Goal: Task Accomplishment & Management: Manage account settings

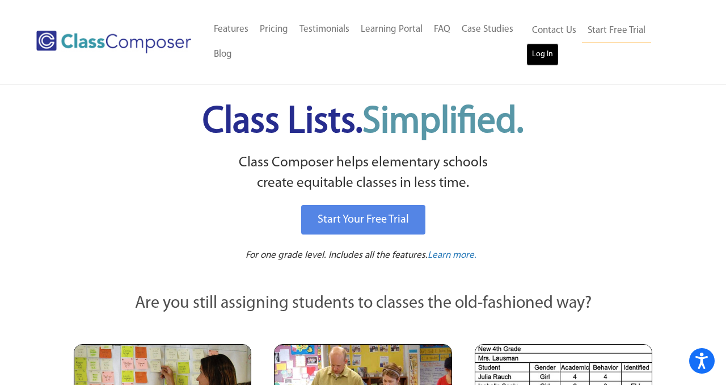
click at [546, 52] on link "Log In" at bounding box center [543, 54] width 32 height 23
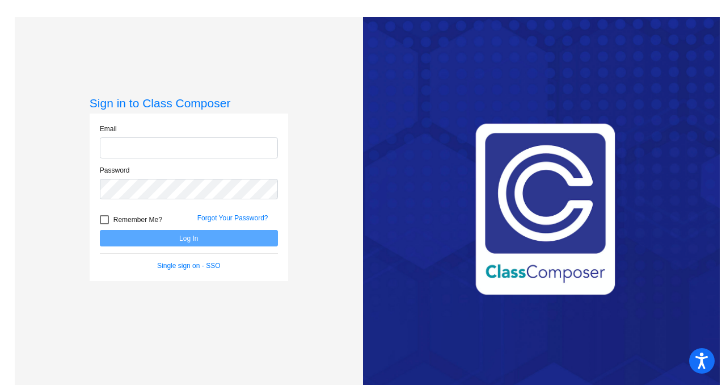
type input "[PERSON_NAME][EMAIL_ADDRESS][PERSON_NAME][DOMAIN_NAME]"
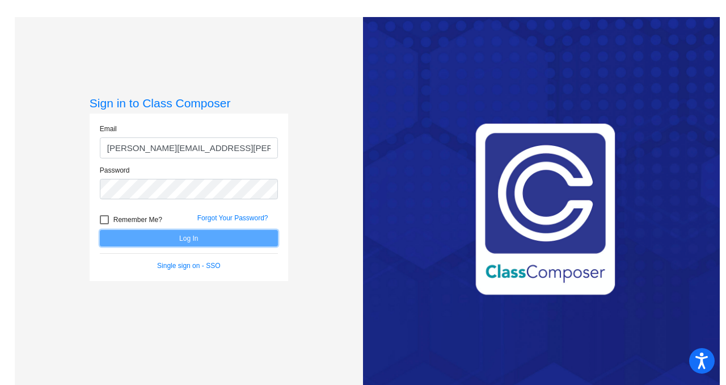
click at [178, 236] on button "Log In" at bounding box center [189, 238] width 178 height 16
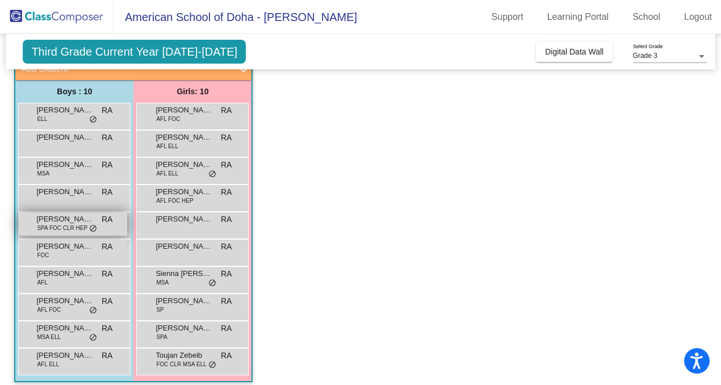
scroll to position [87, 0]
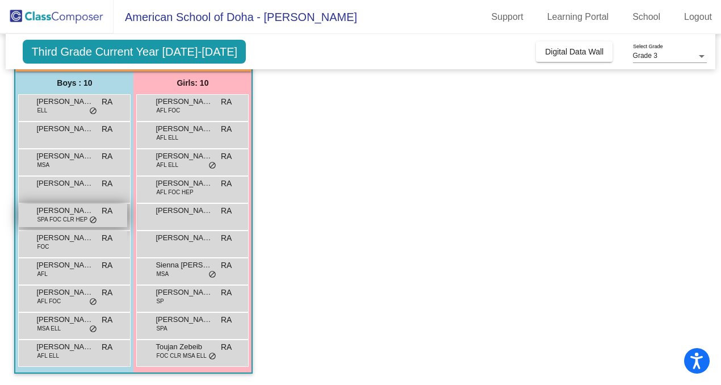
click at [71, 215] on span "SPA FOC CLR HEP" at bounding box center [62, 219] width 51 height 9
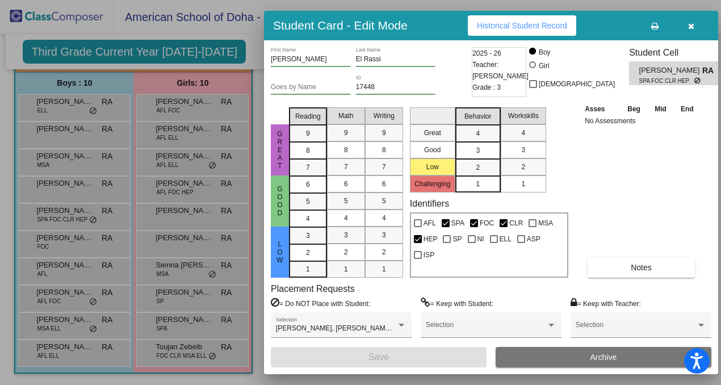
scroll to position [0, 0]
click at [692, 26] on icon "button" at bounding box center [691, 26] width 6 height 8
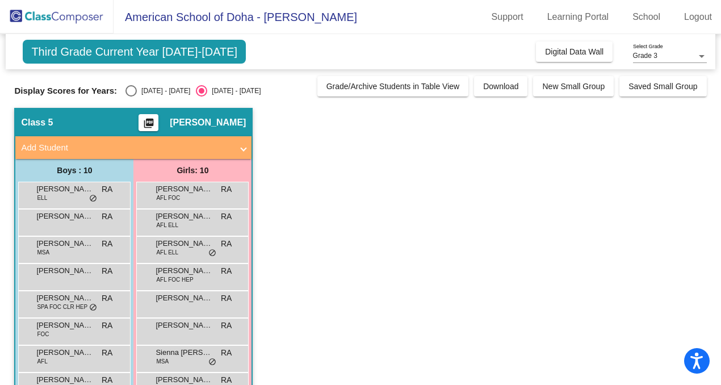
click at [127, 91] on div "Select an option" at bounding box center [130, 90] width 11 height 11
click at [131, 96] on input "2024 - 2025" at bounding box center [131, 96] width 1 height 1
radio input "true"
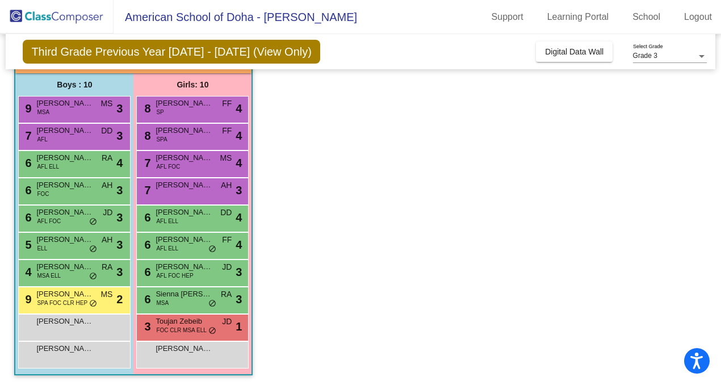
scroll to position [87, 0]
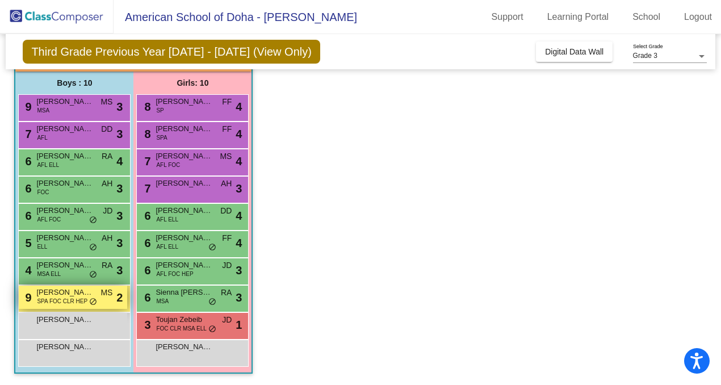
click at [67, 301] on span "SPA FOC CLR HEP" at bounding box center [62, 301] width 51 height 9
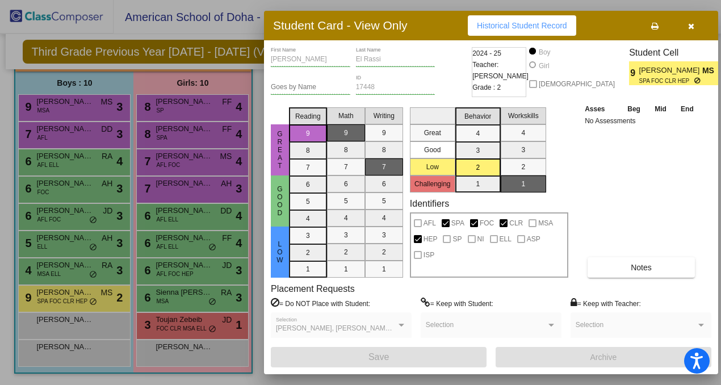
scroll to position [0, 0]
click at [692, 28] on icon "button" at bounding box center [691, 26] width 6 height 8
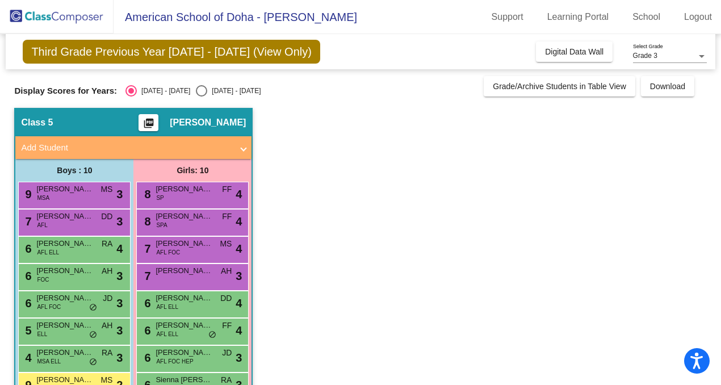
click at [207, 90] on div "2025 - 2026" at bounding box center [233, 91] width 53 height 10
click at [201, 96] on input "2025 - 2026" at bounding box center [201, 96] width 1 height 1
radio input "true"
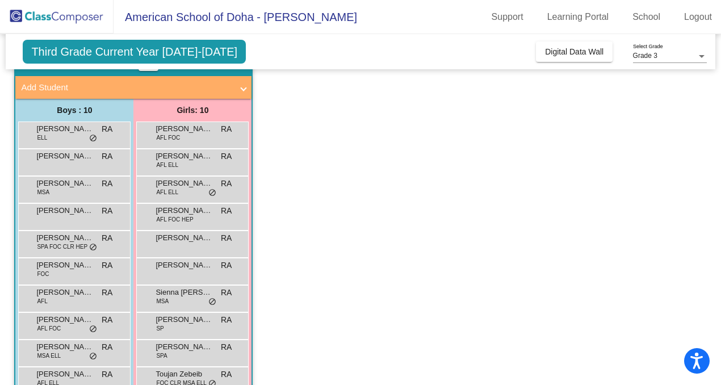
scroll to position [87, 0]
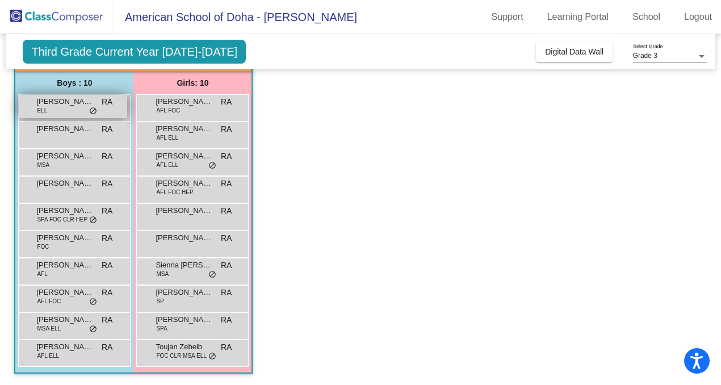
click at [75, 106] on span "Aariv Awal" at bounding box center [64, 101] width 57 height 11
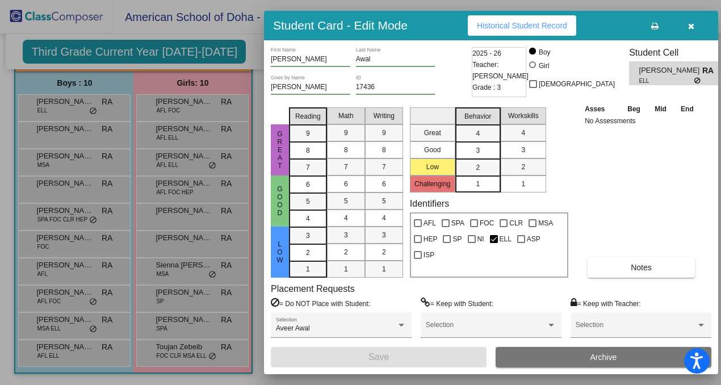
click at [690, 21] on span "button" at bounding box center [691, 25] width 6 height 9
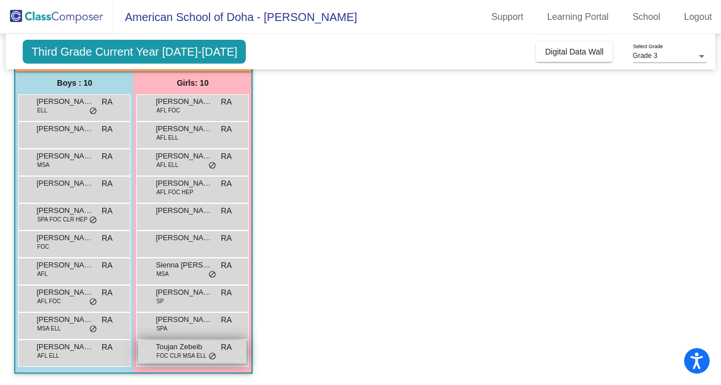
click at [187, 355] on span "FOC CLR MSA ELL" at bounding box center [181, 355] width 50 height 9
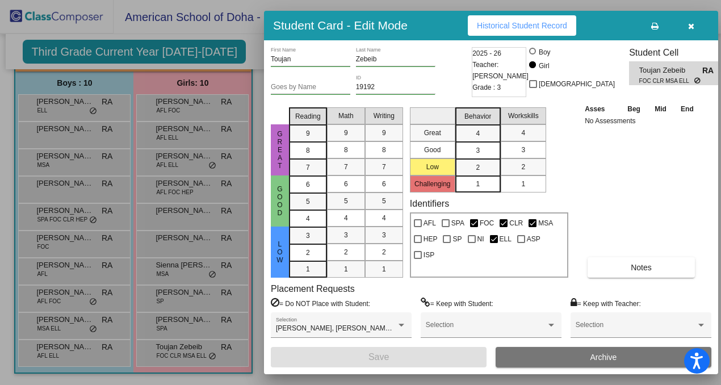
click at [691, 28] on icon "button" at bounding box center [691, 26] width 6 height 8
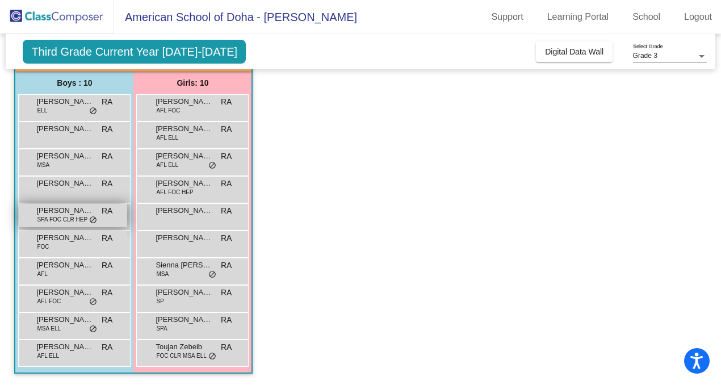
click at [70, 222] on span "SPA FOC CLR HEP" at bounding box center [62, 219] width 51 height 9
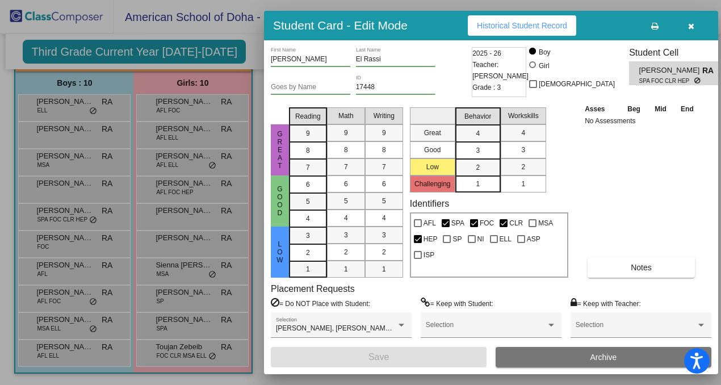
click at [694, 26] on button "button" at bounding box center [690, 25] width 36 height 20
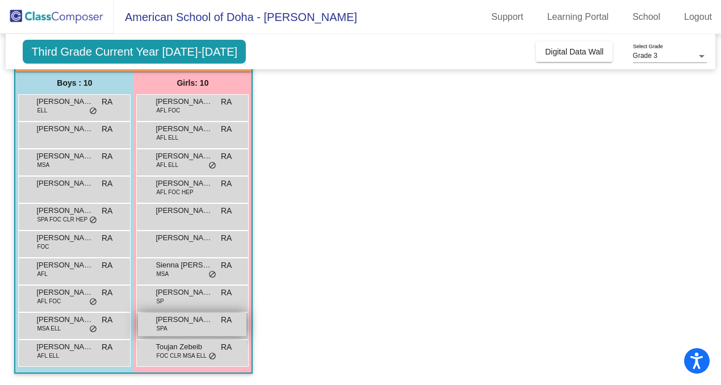
click at [188, 327] on div "Sunnie Dougary SPA RA lock do_not_disturb_alt" at bounding box center [192, 324] width 108 height 23
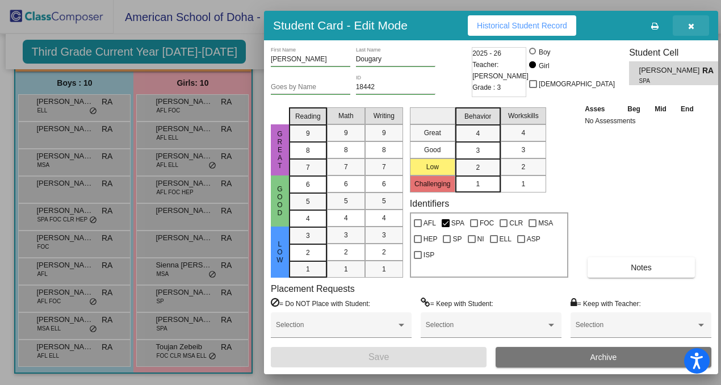
click at [688, 24] on icon "button" at bounding box center [691, 26] width 6 height 8
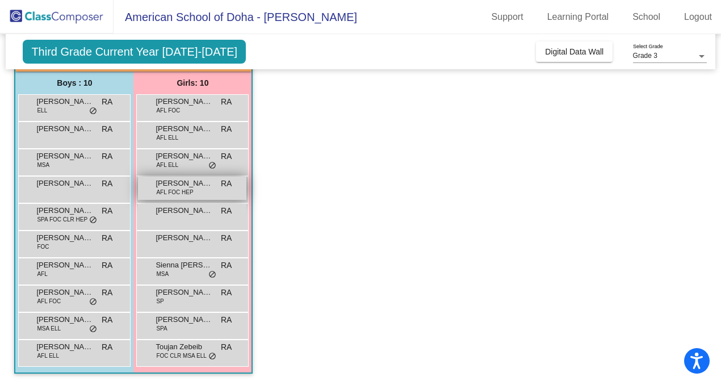
click at [197, 191] on div "Ella Anderson AFL FOC HEP RA lock do_not_disturb_alt" at bounding box center [192, 187] width 108 height 23
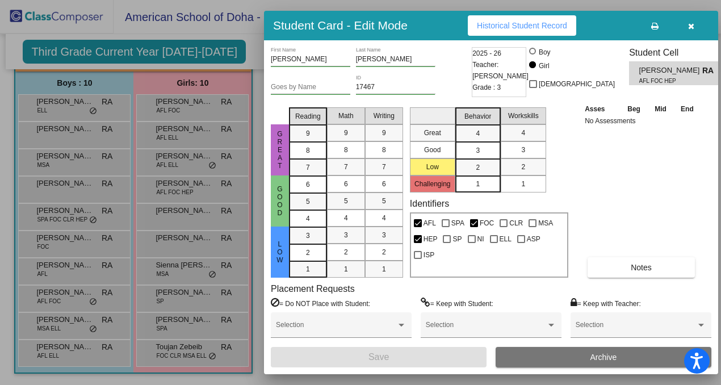
click at [692, 27] on icon "button" at bounding box center [691, 26] width 6 height 8
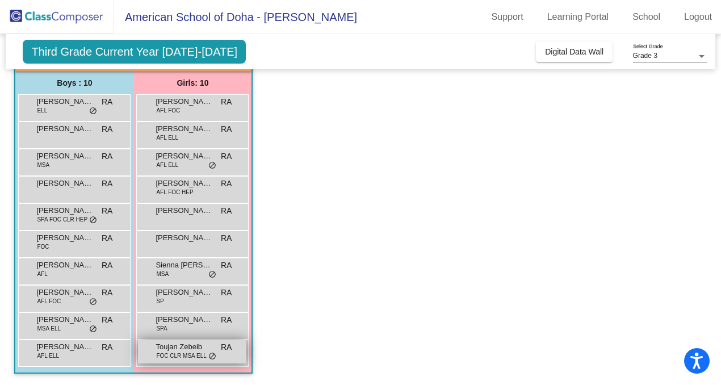
click at [169, 350] on span "Toujan Zebeib" at bounding box center [183, 346] width 57 height 11
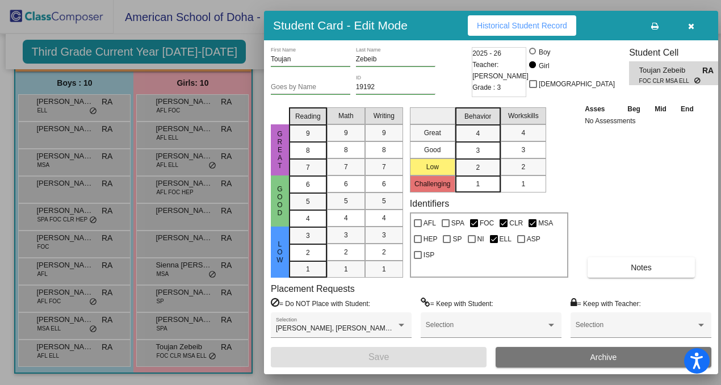
click at [689, 28] on icon "button" at bounding box center [691, 26] width 6 height 8
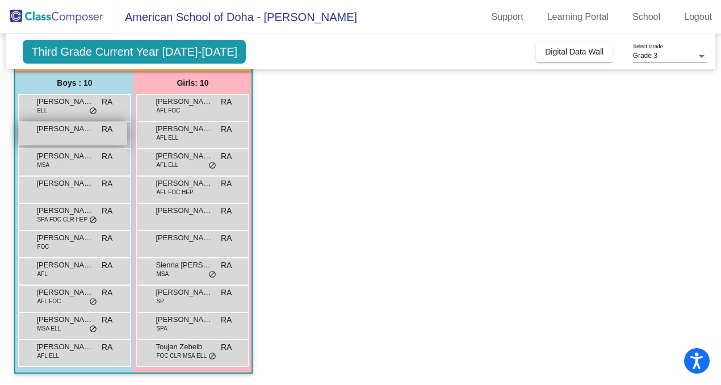
click at [73, 134] on div "Alexander Hellwig RA lock do_not_disturb_alt" at bounding box center [73, 133] width 108 height 23
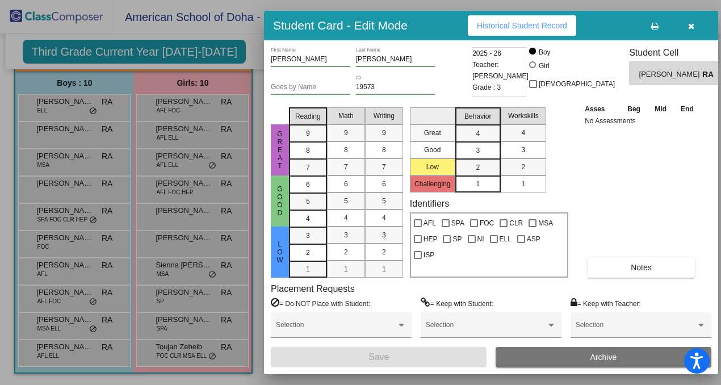
scroll to position [0, 0]
click at [691, 26] on icon "button" at bounding box center [691, 26] width 6 height 8
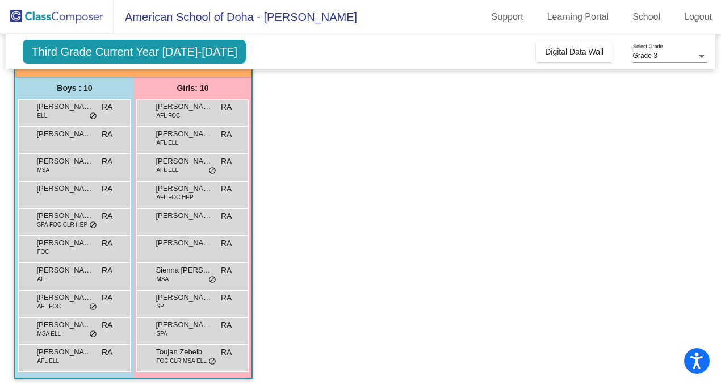
scroll to position [87, 0]
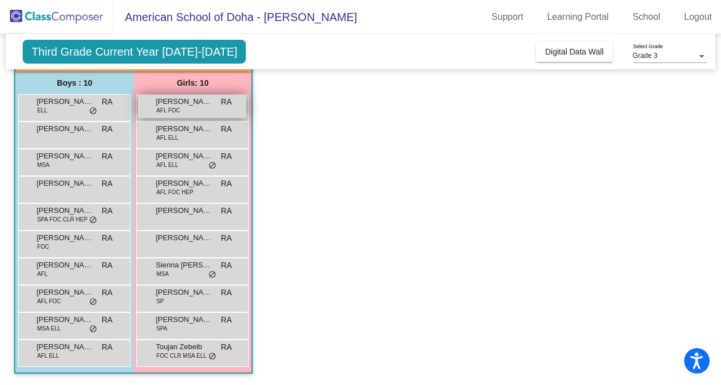
click at [192, 110] on div "Afreen Mahmud AFL FOC RA lock do_not_disturb_alt" at bounding box center [192, 106] width 108 height 23
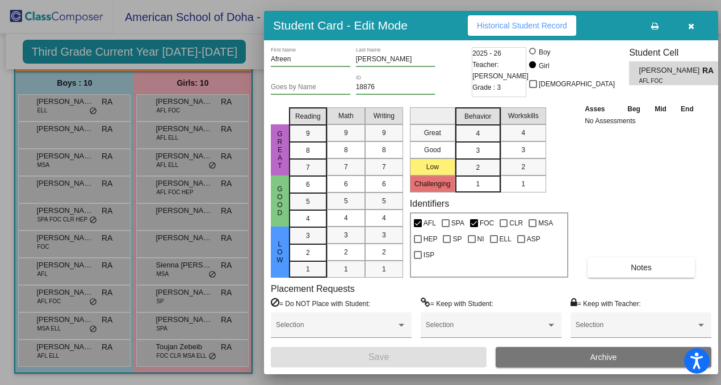
scroll to position [0, 0]
click at [691, 29] on icon "button" at bounding box center [691, 26] width 6 height 8
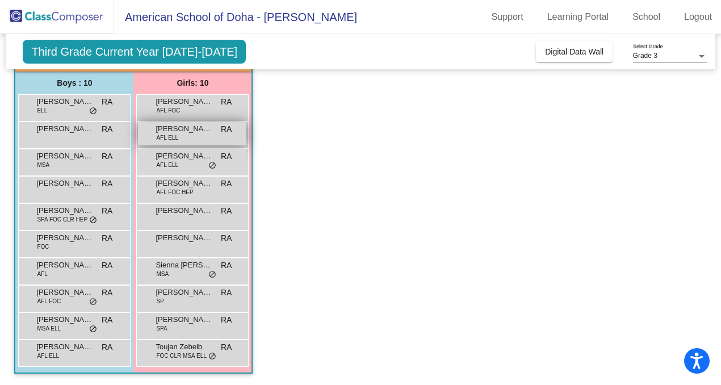
click at [195, 136] on div "Al Hanouf Al Mansouri AFL ELL RA lock do_not_disturb_alt" at bounding box center [192, 133] width 108 height 23
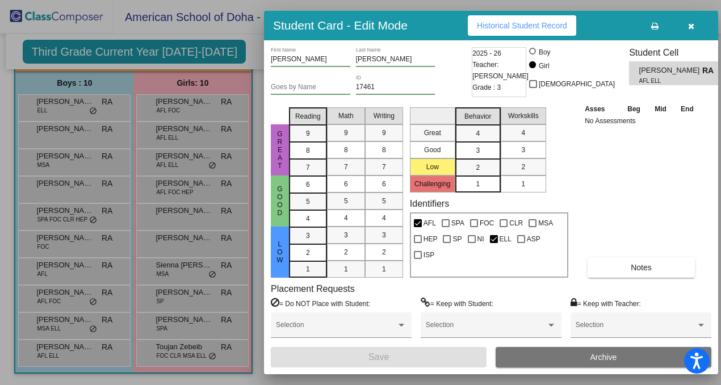
click at [689, 26] on icon "button" at bounding box center [691, 26] width 6 height 8
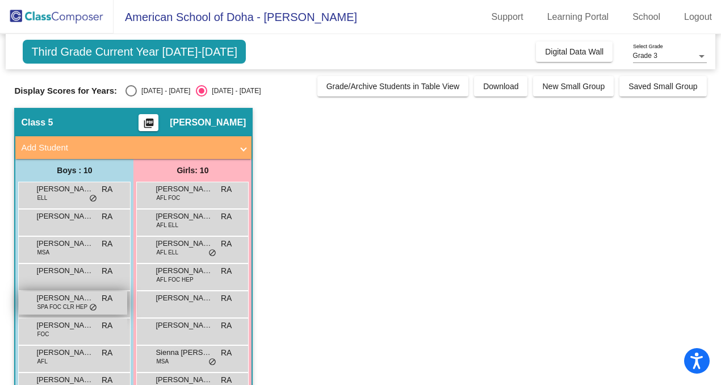
click at [62, 308] on span "SPA FOC CLR HEP" at bounding box center [62, 306] width 51 height 9
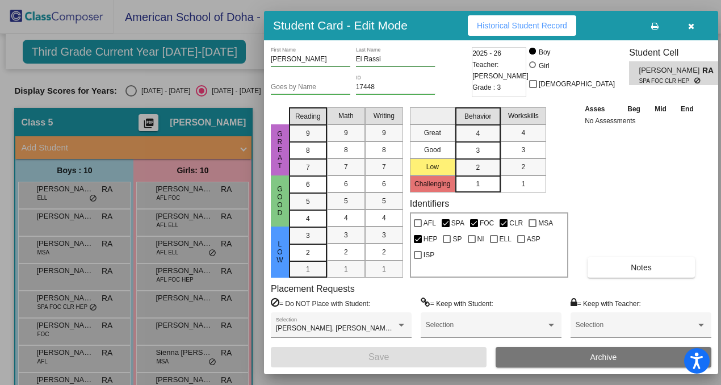
click at [690, 25] on icon "button" at bounding box center [691, 26] width 6 height 8
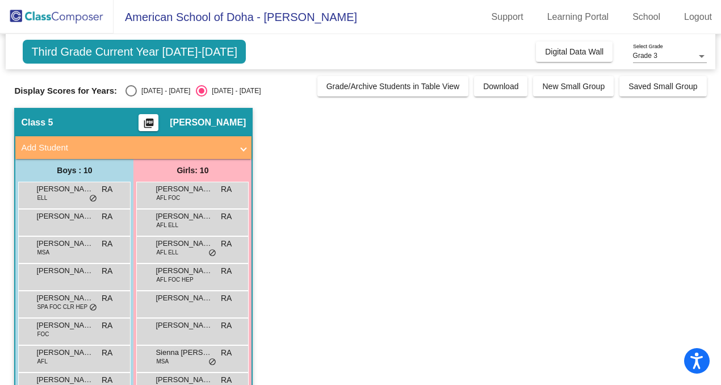
click at [130, 90] on div "Select an option" at bounding box center [130, 90] width 11 height 11
click at [131, 96] on input "2024 - 2025" at bounding box center [131, 96] width 1 height 1
radio input "true"
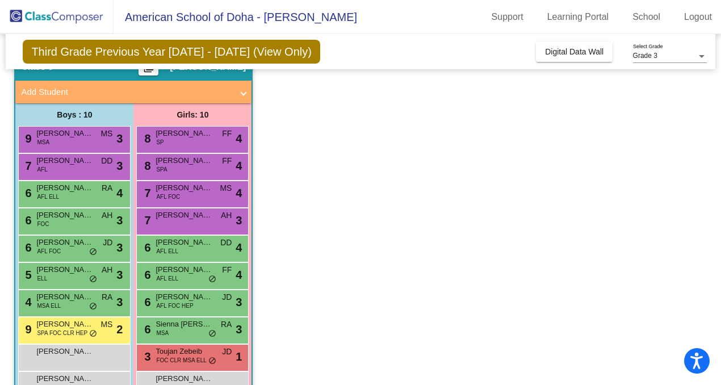
scroll to position [68, 0]
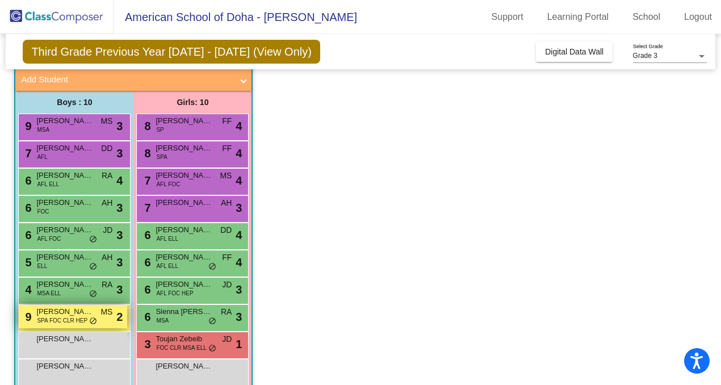
click at [48, 321] on span "SPA FOC CLR HEP" at bounding box center [62, 320] width 51 height 9
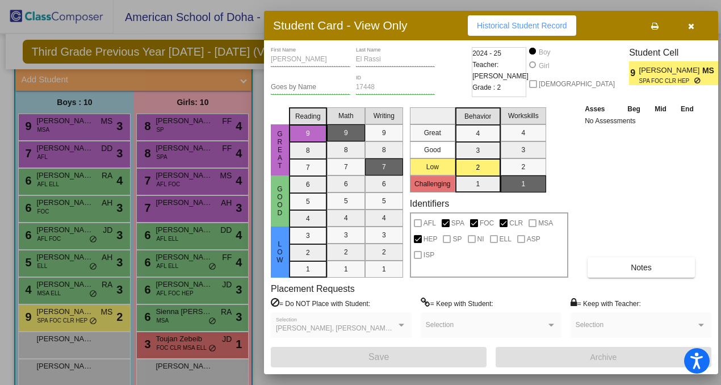
scroll to position [0, 0]
click at [637, 266] on span "Notes" at bounding box center [640, 267] width 21 height 9
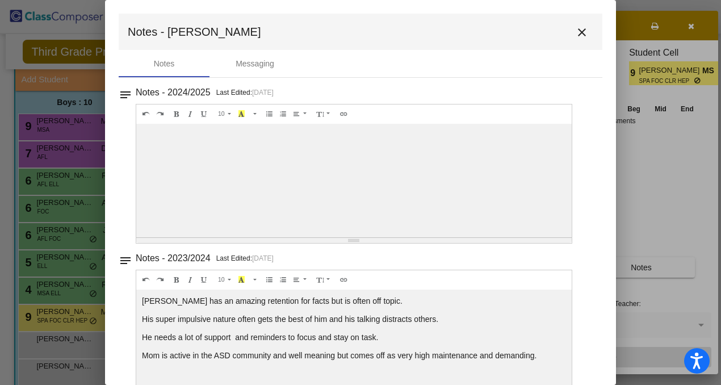
click at [575, 37] on mat-icon "close" at bounding box center [582, 33] width 14 height 14
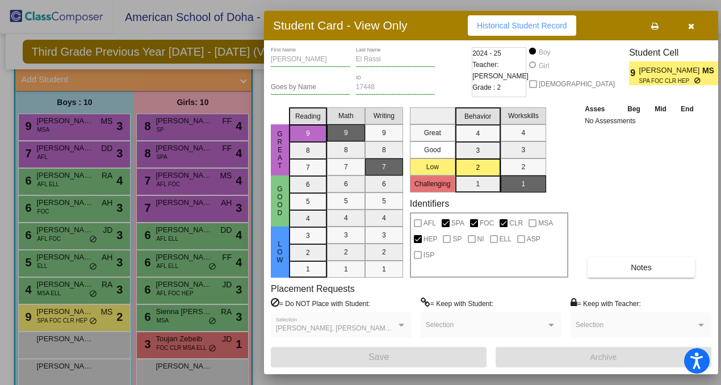
click at [691, 28] on icon "button" at bounding box center [691, 26] width 6 height 8
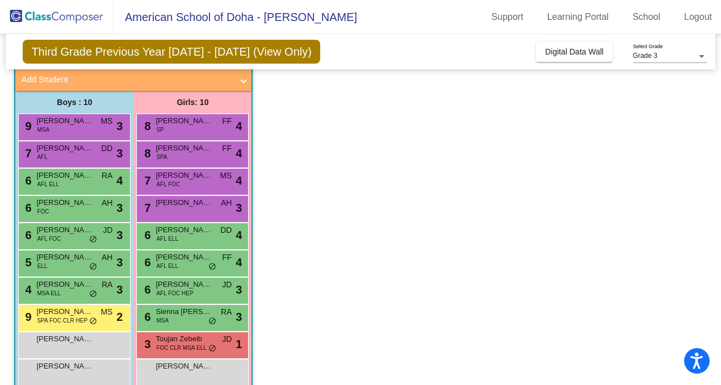
scroll to position [87, 0]
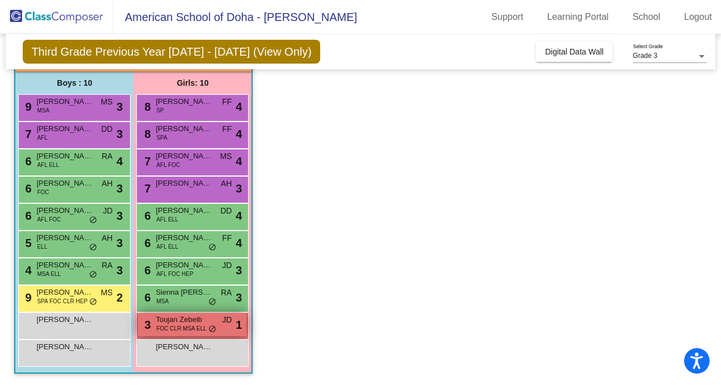
click at [175, 326] on span "FOC CLR MSA ELL" at bounding box center [181, 328] width 50 height 9
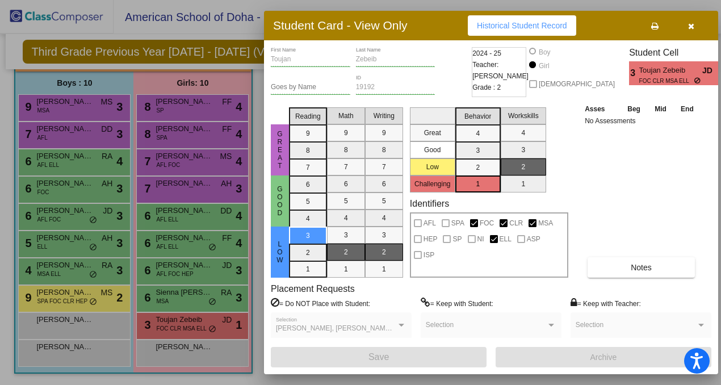
scroll to position [0, 0]
click at [613, 264] on button "Notes" at bounding box center [640, 267] width 107 height 20
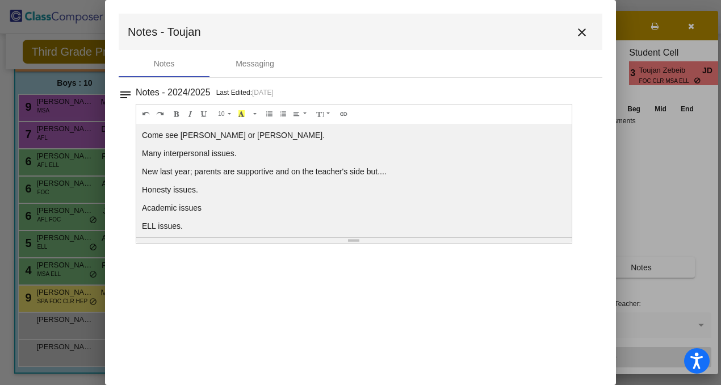
click at [580, 28] on mat-icon "close" at bounding box center [582, 33] width 14 height 14
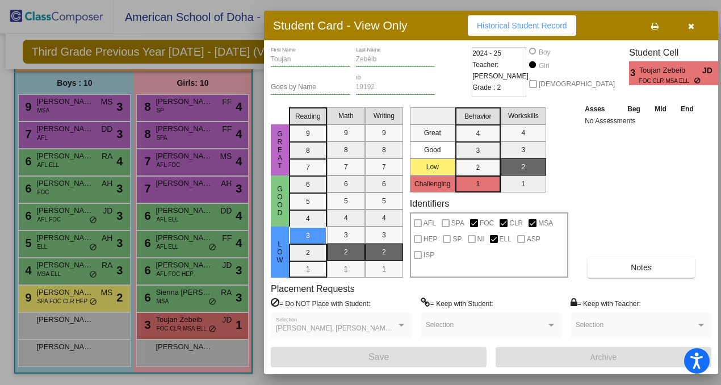
click at [691, 27] on icon "button" at bounding box center [691, 26] width 6 height 8
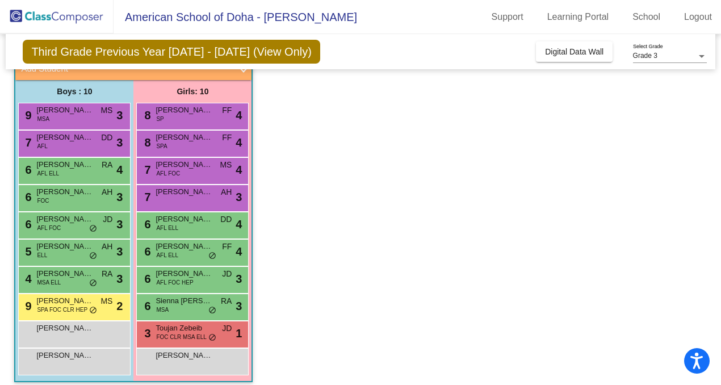
scroll to position [80, 0]
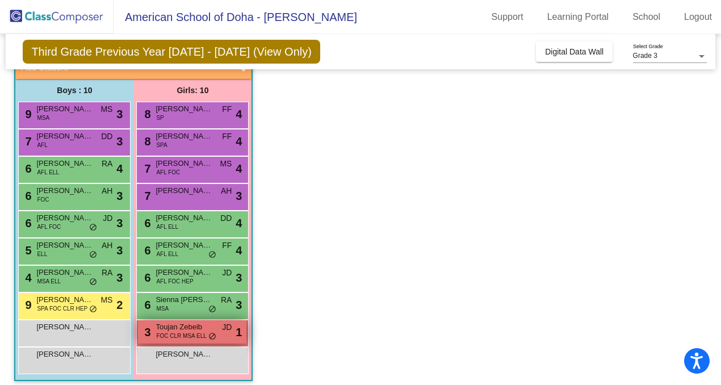
click at [171, 327] on span "Toujan Zebeib" at bounding box center [183, 326] width 57 height 11
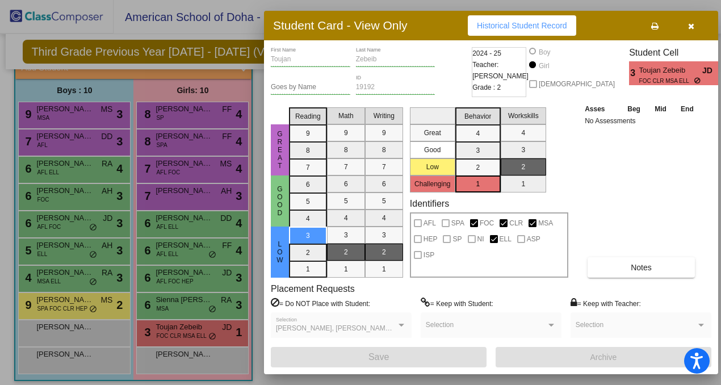
scroll to position [0, 0]
click at [689, 25] on icon "button" at bounding box center [691, 26] width 6 height 8
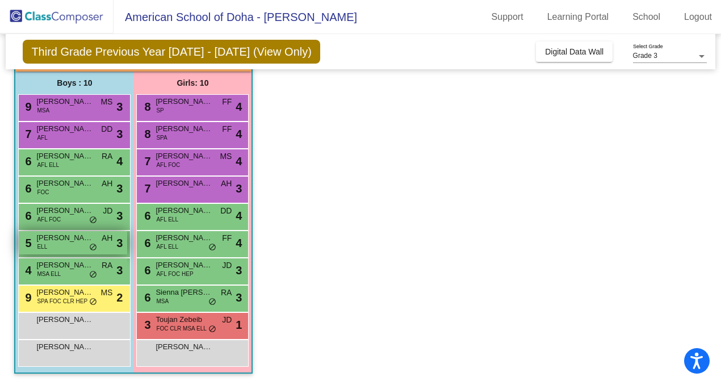
click at [58, 239] on span "Aariv Awal" at bounding box center [64, 237] width 57 height 11
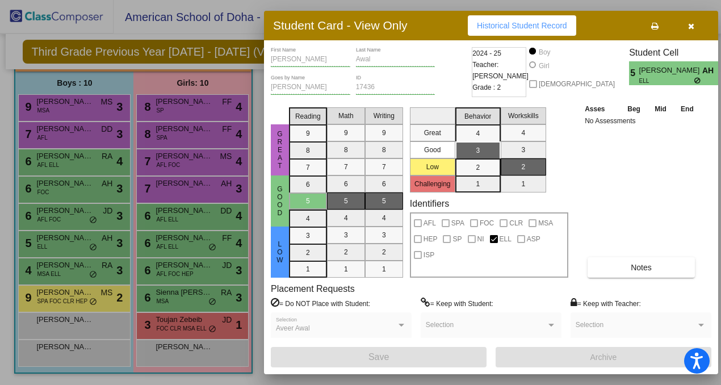
click at [528, 68] on span "Teacher: Alexa Hart Kumbier" at bounding box center [500, 70] width 56 height 23
click at [689, 28] on icon "button" at bounding box center [691, 26] width 6 height 8
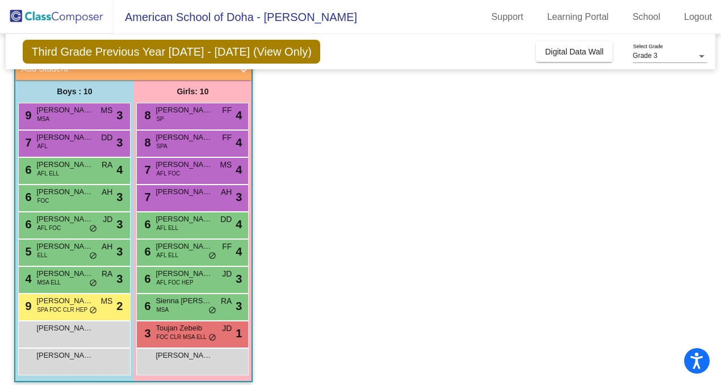
scroll to position [87, 0]
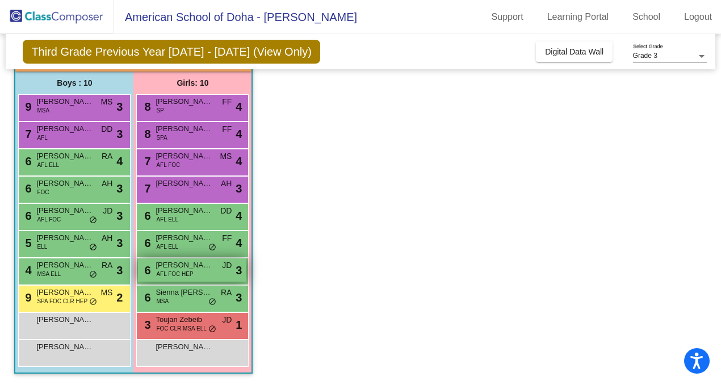
click at [177, 273] on span "AFL FOC HEP" at bounding box center [174, 274] width 37 height 9
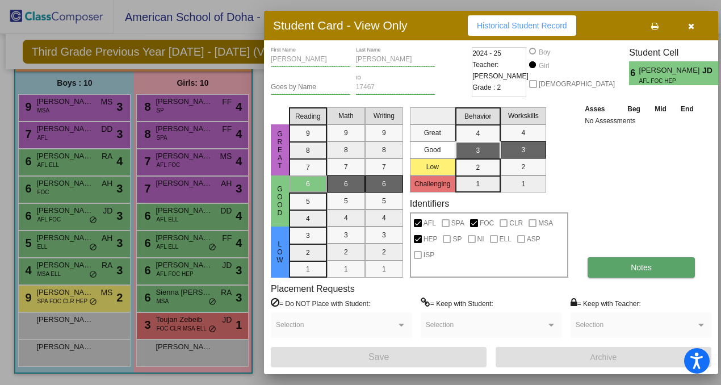
click at [628, 268] on button "Notes" at bounding box center [640, 267] width 107 height 20
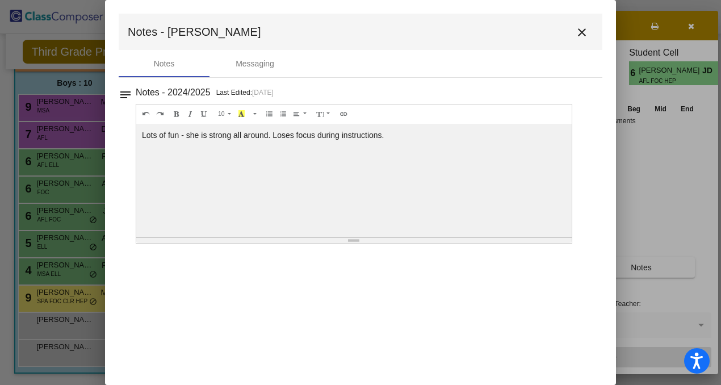
scroll to position [0, 0]
click at [580, 36] on mat-icon "close" at bounding box center [582, 33] width 14 height 14
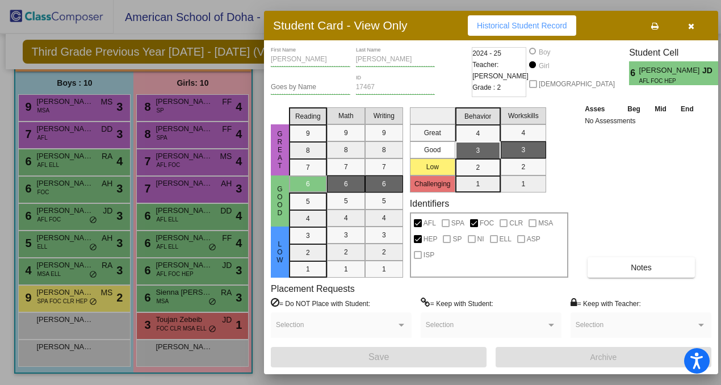
click at [689, 26] on icon "button" at bounding box center [691, 26] width 6 height 8
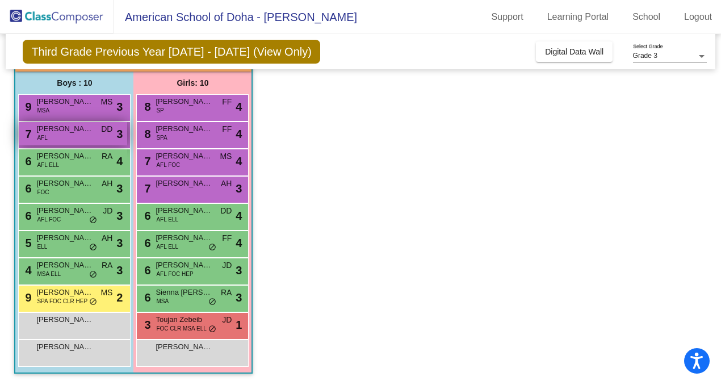
click at [64, 138] on div "7 Mitchell Pon AFL DD lock do_not_disturb_alt 3" at bounding box center [73, 133] width 108 height 23
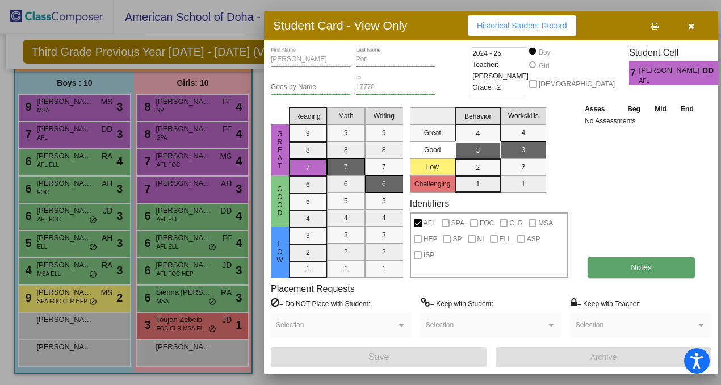
click at [631, 268] on span "Notes" at bounding box center [640, 267] width 21 height 9
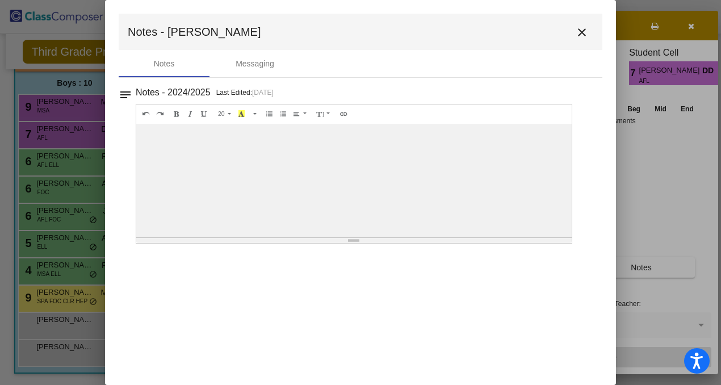
click at [583, 33] on mat-icon "close" at bounding box center [582, 33] width 14 height 14
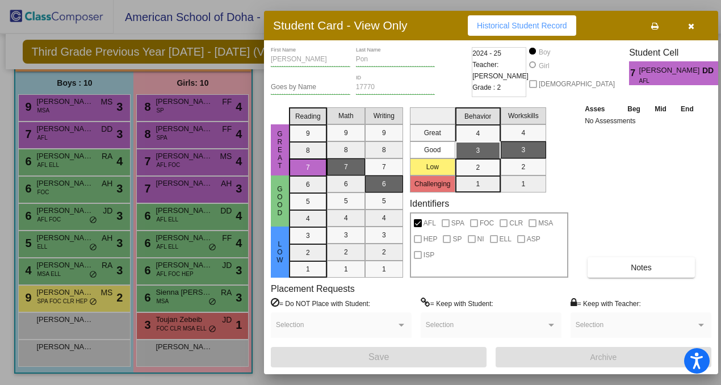
click at [693, 26] on icon "button" at bounding box center [691, 26] width 6 height 8
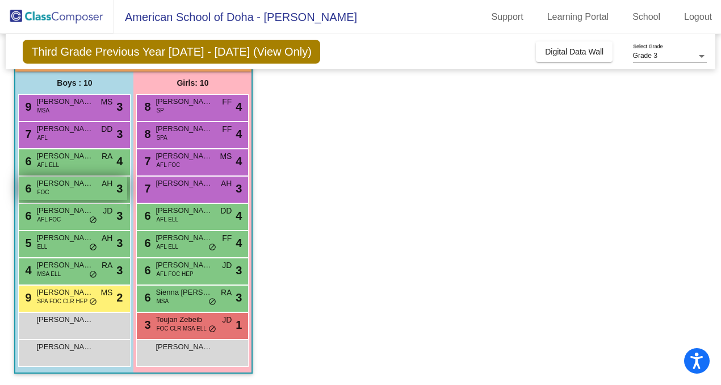
click at [84, 189] on div "6 Lemuel Hesse FOC AH lock do_not_disturb_alt 3" at bounding box center [73, 187] width 108 height 23
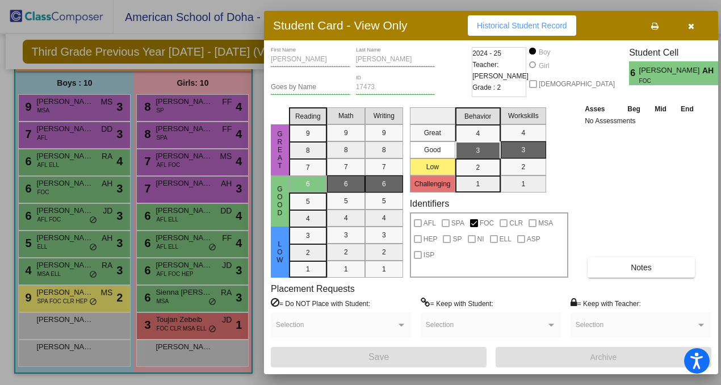
click at [692, 27] on icon "button" at bounding box center [691, 26] width 6 height 8
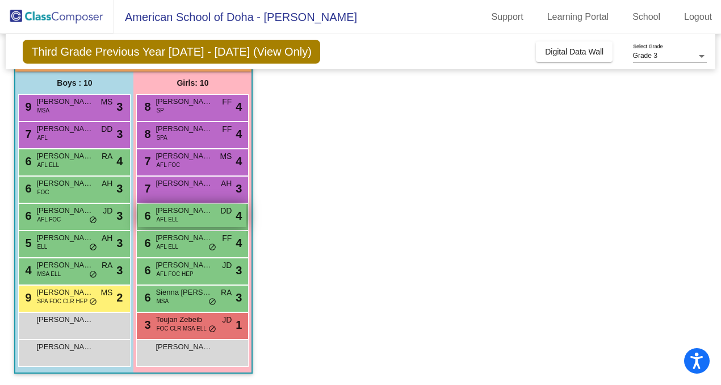
click at [181, 222] on div "6 Al Hanouf Al Mansouri AFL ELL DD lock do_not_disturb_alt 4" at bounding box center [192, 215] width 108 height 23
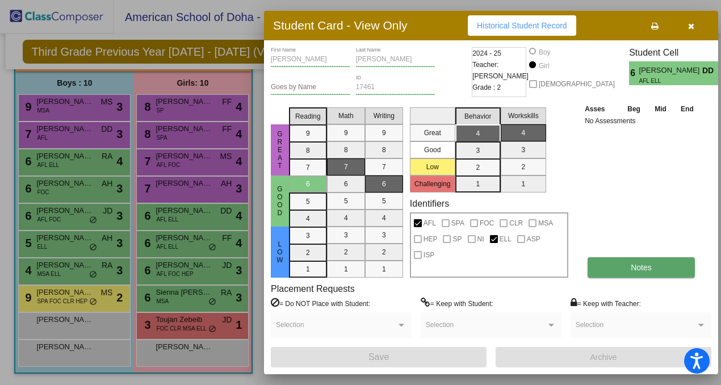
click at [633, 266] on span "Notes" at bounding box center [640, 267] width 21 height 9
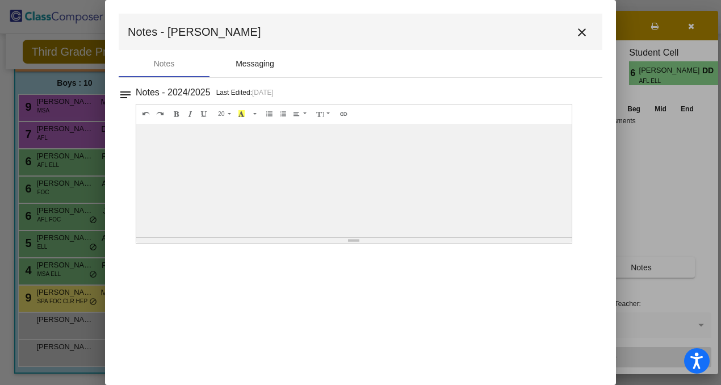
click at [273, 61] on div "Messaging" at bounding box center [254, 64] width 39 height 12
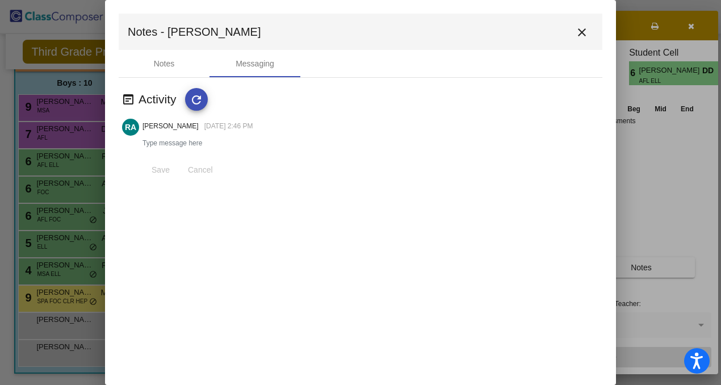
click at [580, 33] on mat-icon "close" at bounding box center [582, 33] width 14 height 14
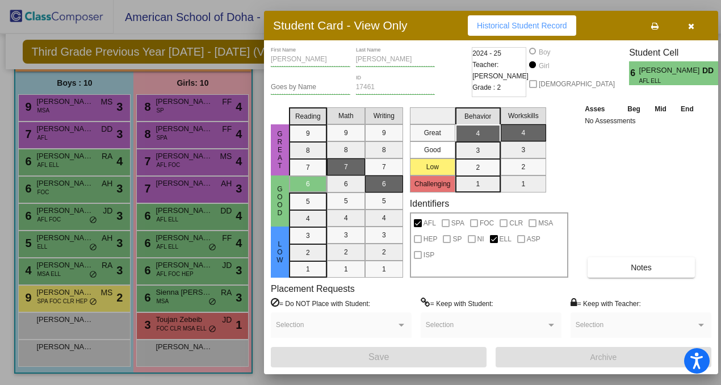
click at [692, 27] on icon "button" at bounding box center [691, 26] width 6 height 8
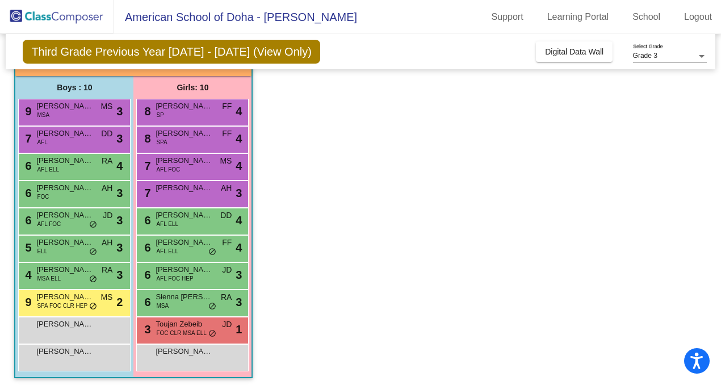
scroll to position [87, 0]
